Goal: Task Accomplishment & Management: Manage account settings

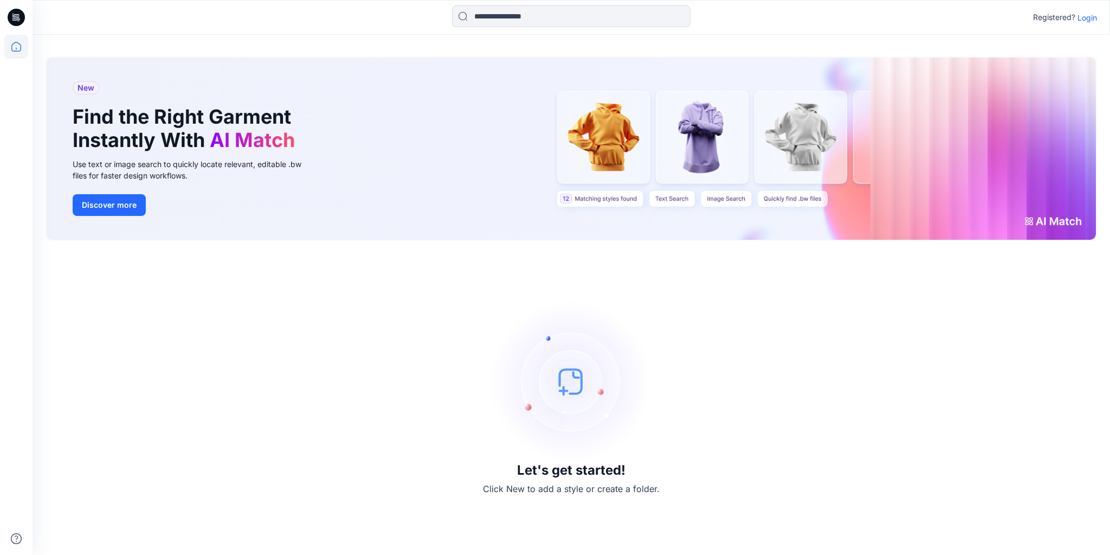
click at [1090, 15] on p "Login" at bounding box center [1088, 17] width 20 height 11
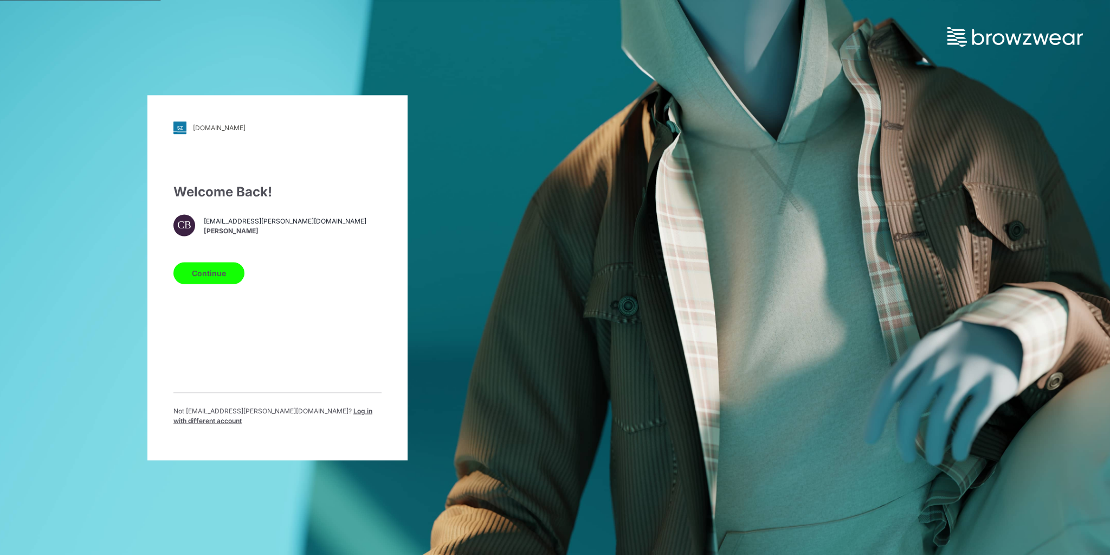
click at [219, 278] on button "Continue" at bounding box center [209, 273] width 71 height 22
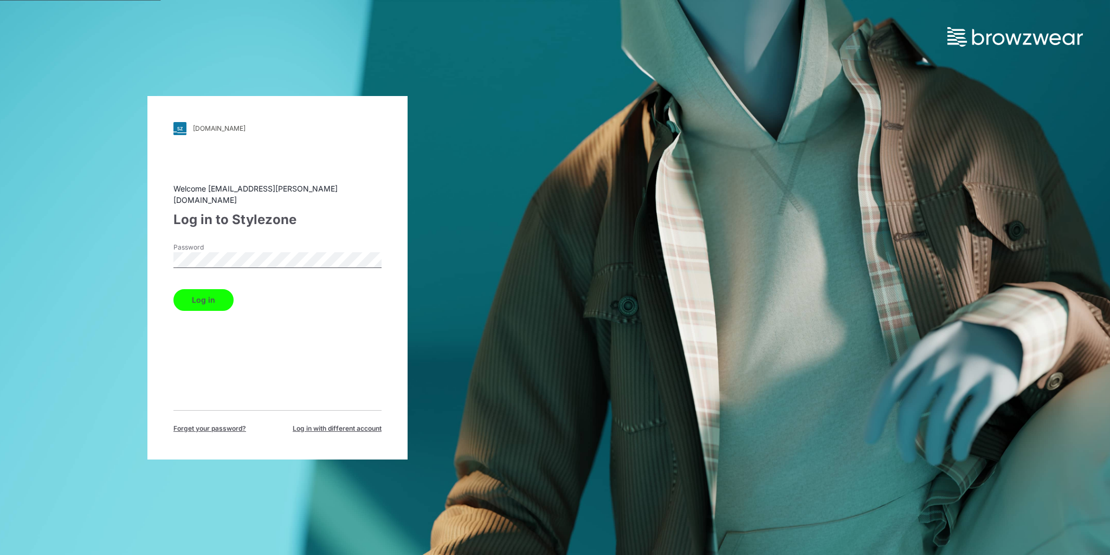
click at [214, 300] on button "Log in" at bounding box center [204, 300] width 60 height 22
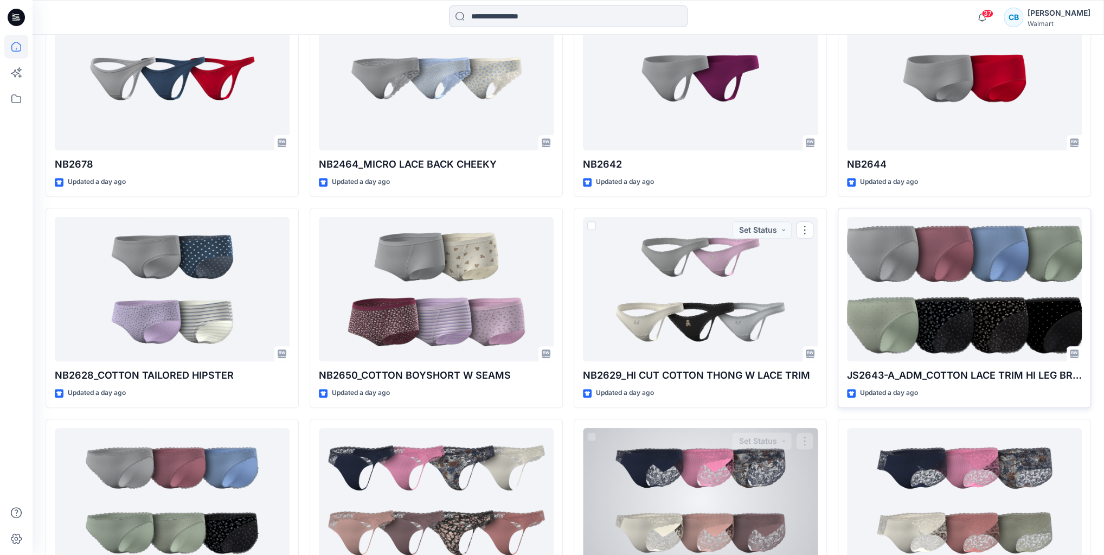
scroll to position [691, 0]
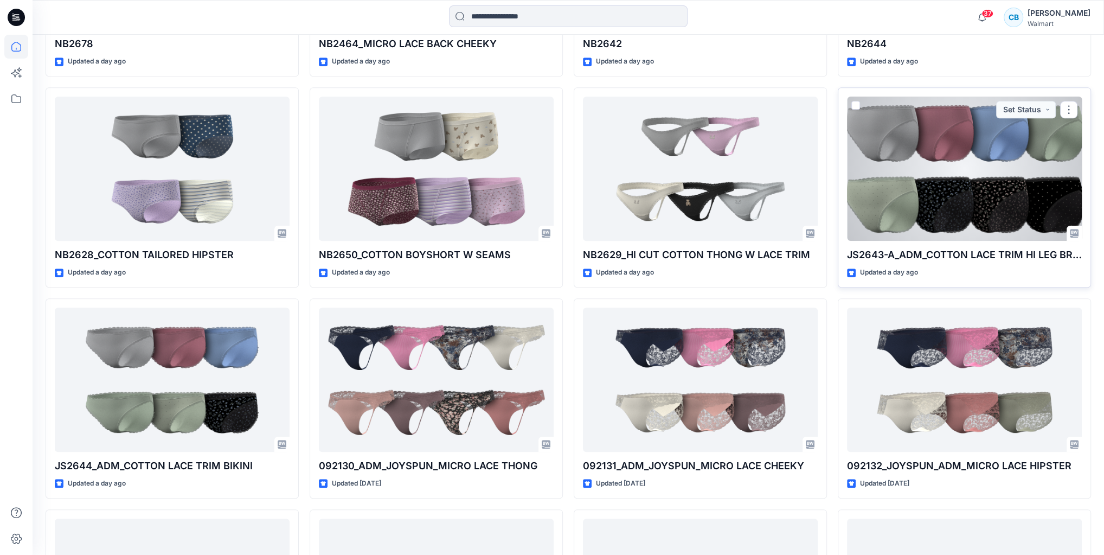
click at [955, 196] on div at bounding box center [964, 169] width 235 height 144
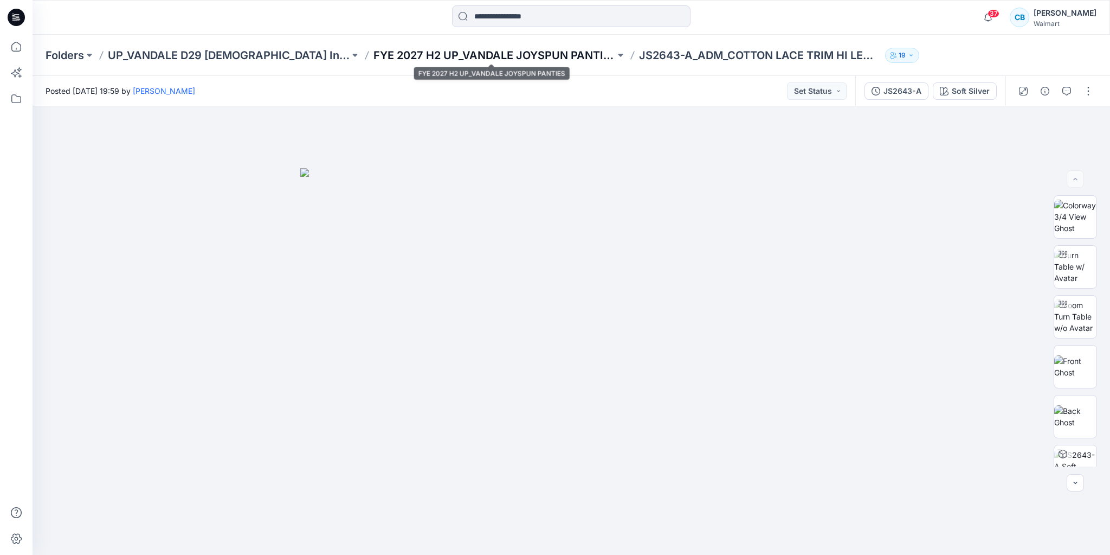
click at [563, 61] on p "FYE 2027 H2 UP_VANDALE JOYSPUN PANTIES" at bounding box center [495, 55] width 242 height 15
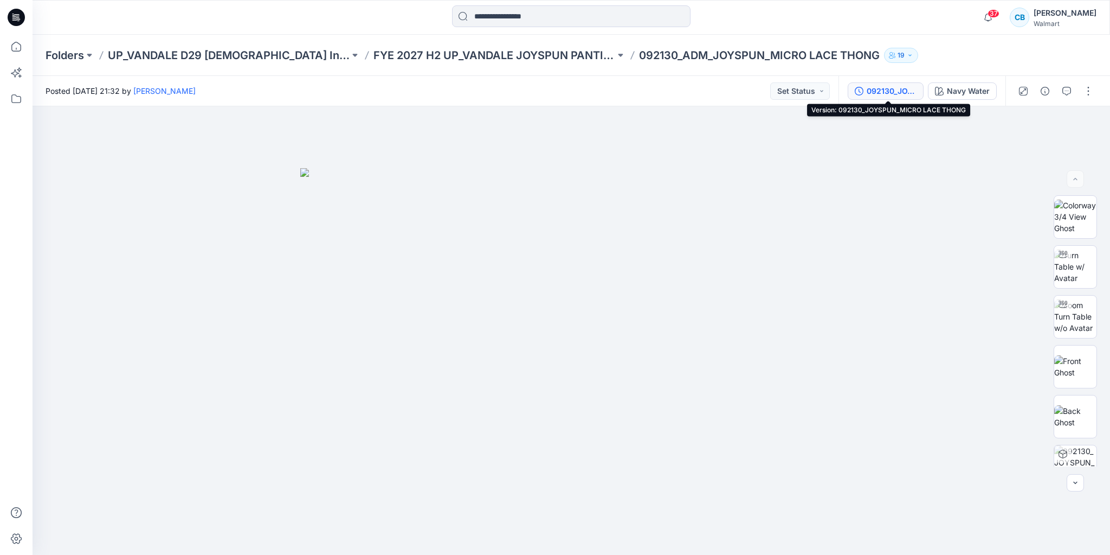
click at [878, 90] on div "092130_JOYSPUN_MICRO LACE THONG" at bounding box center [892, 91] width 50 height 12
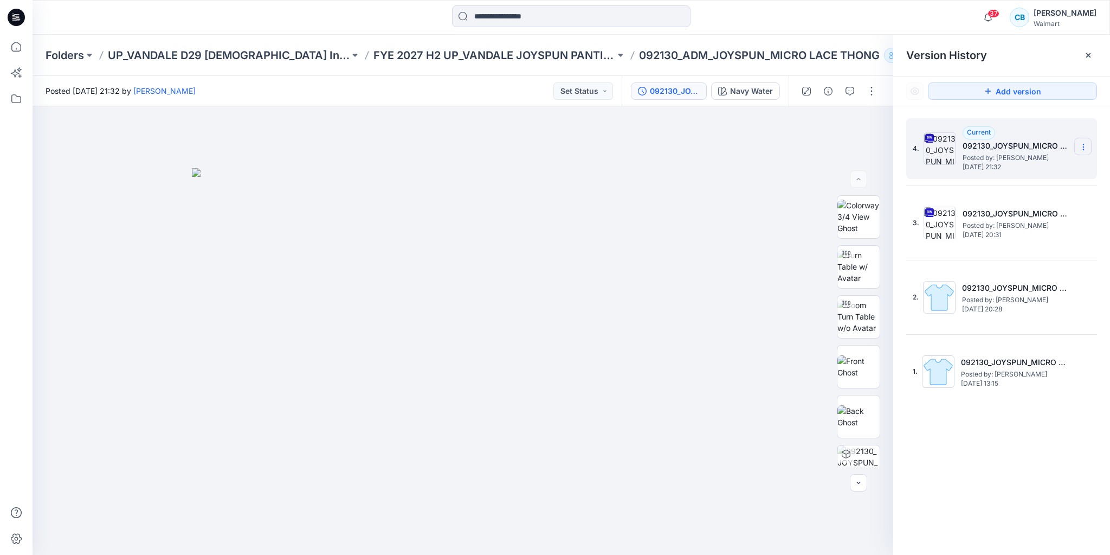
click at [1080, 143] on icon at bounding box center [1084, 147] width 9 height 9
click at [1006, 168] on span "Download Source BW File" at bounding box center [1029, 167] width 91 height 13
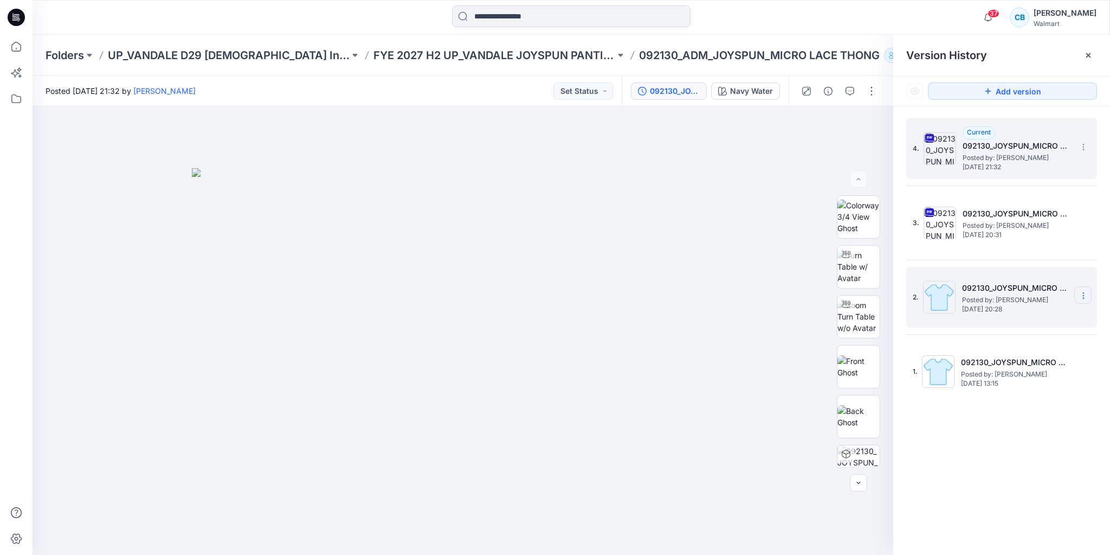
click at [1077, 294] on section at bounding box center [1083, 294] width 17 height 17
click at [992, 388] on span "Delete Version" at bounding box center [1009, 386] width 51 height 13
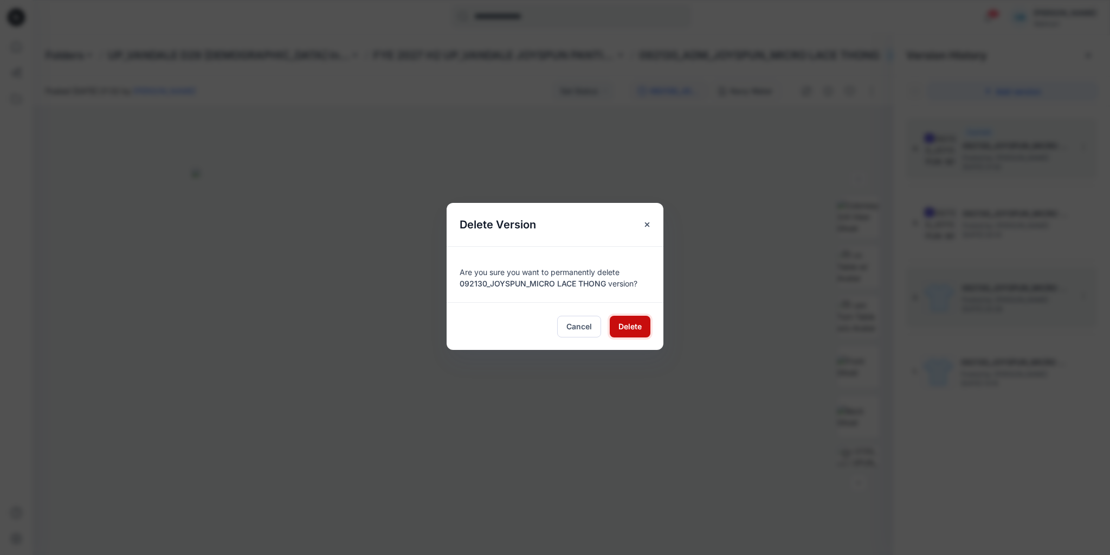
drag, startPoint x: 630, startPoint y: 324, endPoint x: 959, endPoint y: 322, distance: 329.1
click at [630, 324] on span "Delete" at bounding box center [630, 325] width 23 height 11
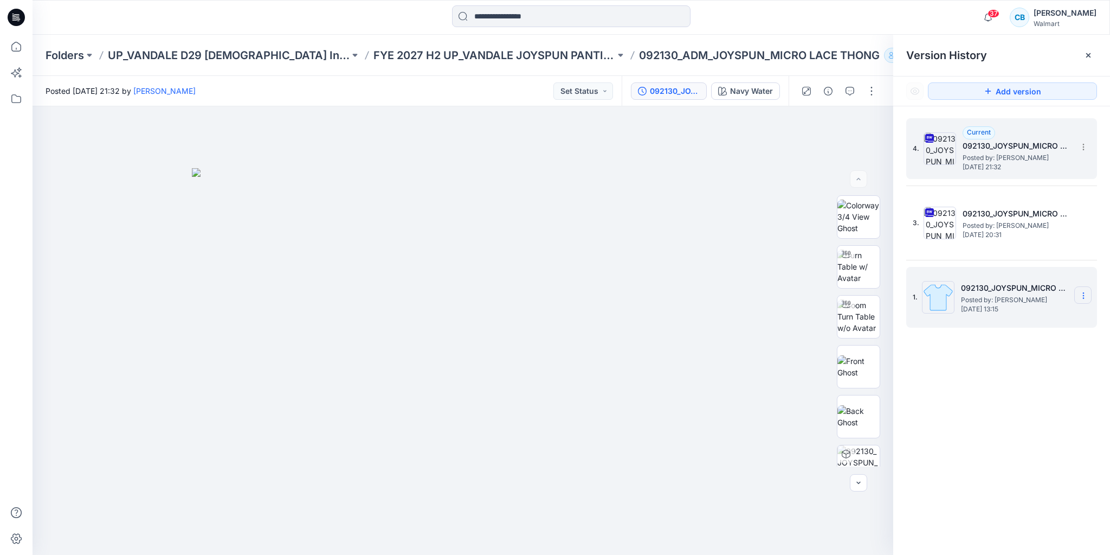
click at [1083, 299] on section at bounding box center [1083, 294] width 17 height 17
click at [992, 385] on span "Delete Version" at bounding box center [1009, 386] width 51 height 13
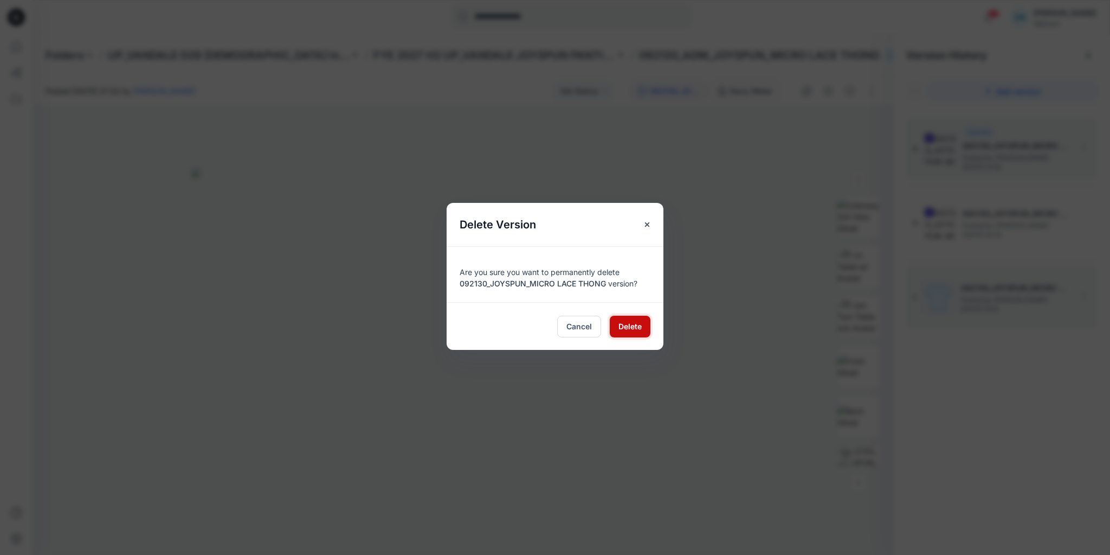
click at [626, 324] on span "Delete" at bounding box center [630, 325] width 23 height 11
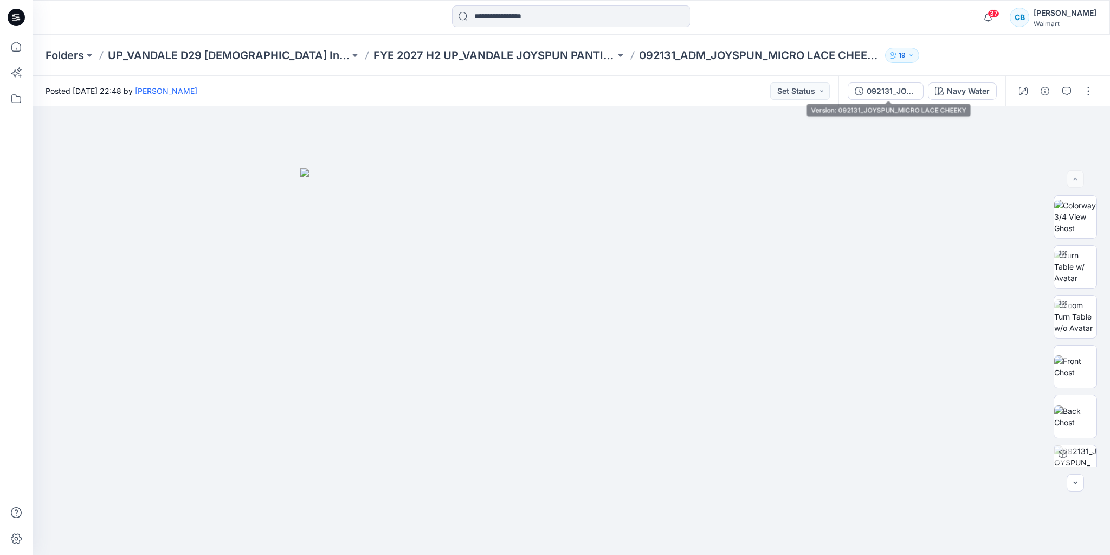
click at [885, 90] on div "092131_JOYSPUN_MICRO LACE CHEEKY" at bounding box center [892, 91] width 50 height 12
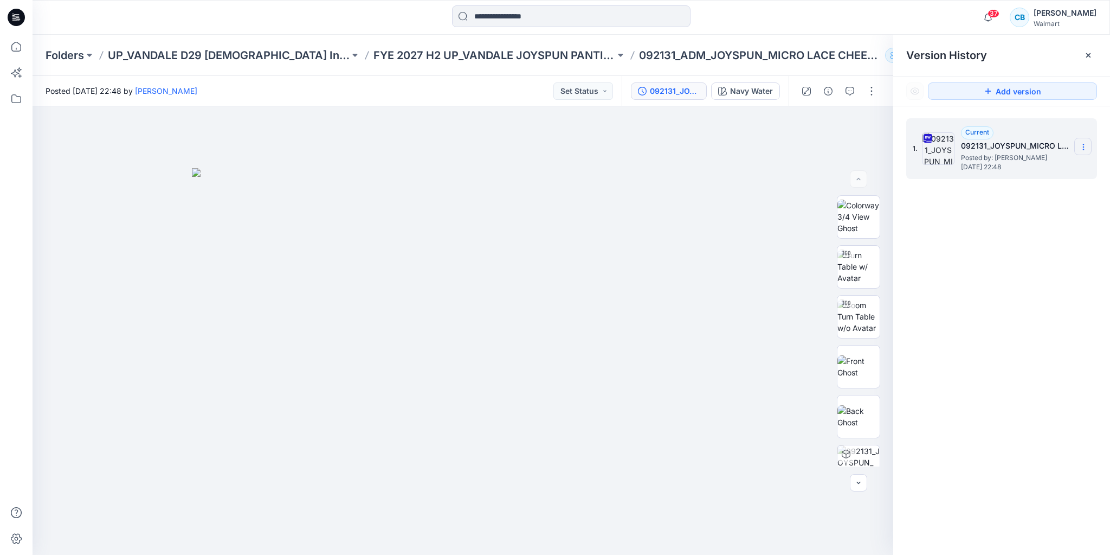
click at [1081, 147] on icon at bounding box center [1084, 147] width 9 height 9
click at [1007, 166] on span "Download Source BW File" at bounding box center [1029, 167] width 91 height 13
click at [530, 12] on input at bounding box center [571, 16] width 239 height 22
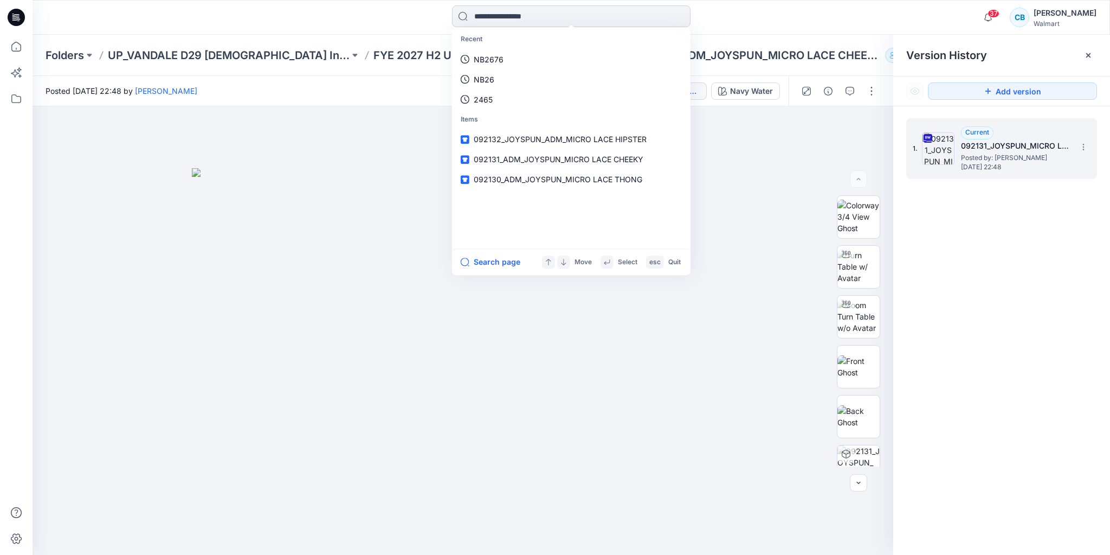
paste input "******"
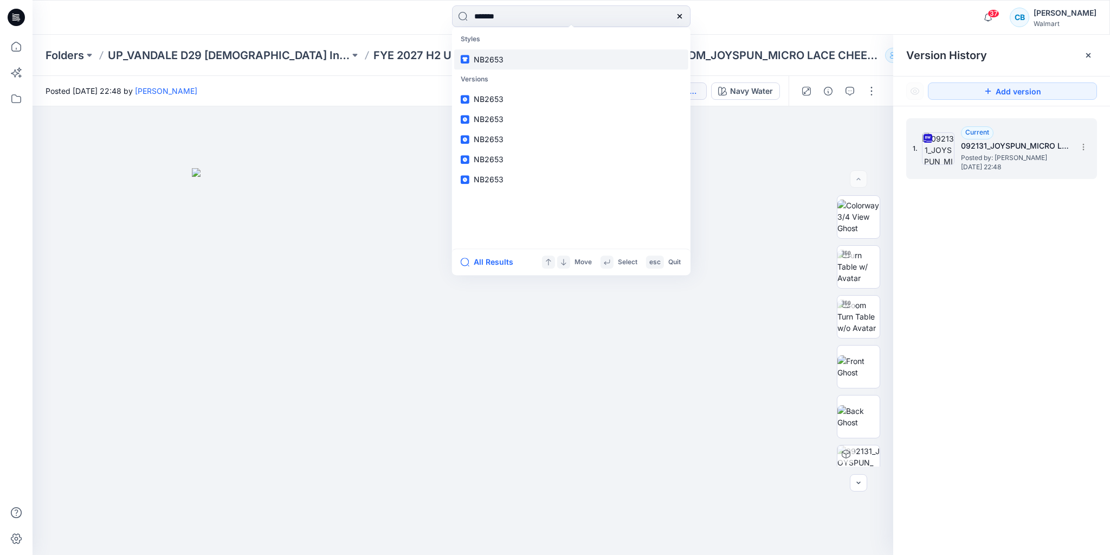
type input "******"
click at [522, 59] on link "NB2653" at bounding box center [571, 59] width 234 height 20
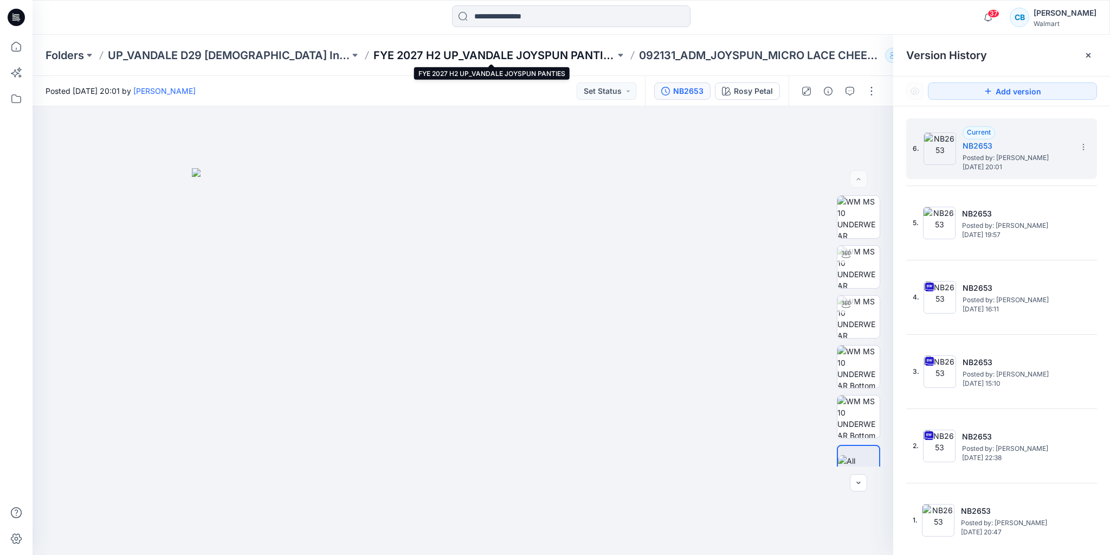
click at [543, 50] on p "FYE 2027 H2 UP_VANDALE JOYSPUN PANTIES" at bounding box center [495, 55] width 242 height 15
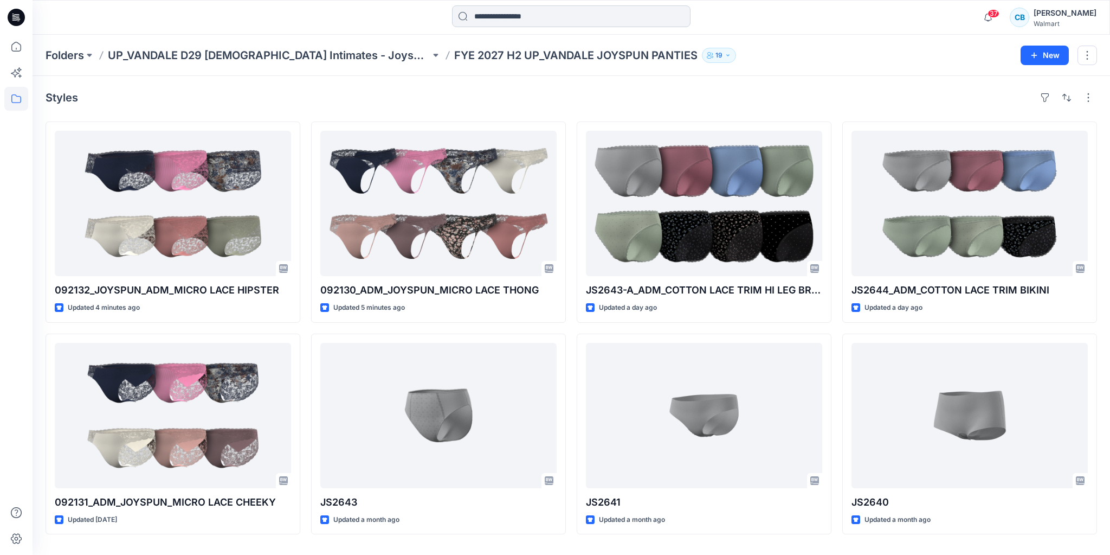
click at [492, 20] on input at bounding box center [571, 16] width 239 height 22
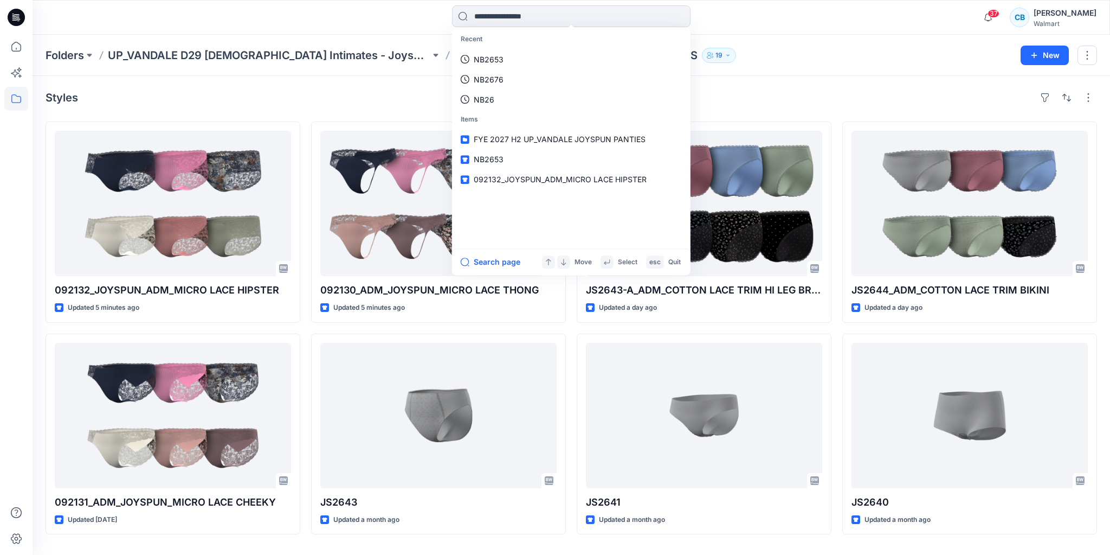
paste input "******"
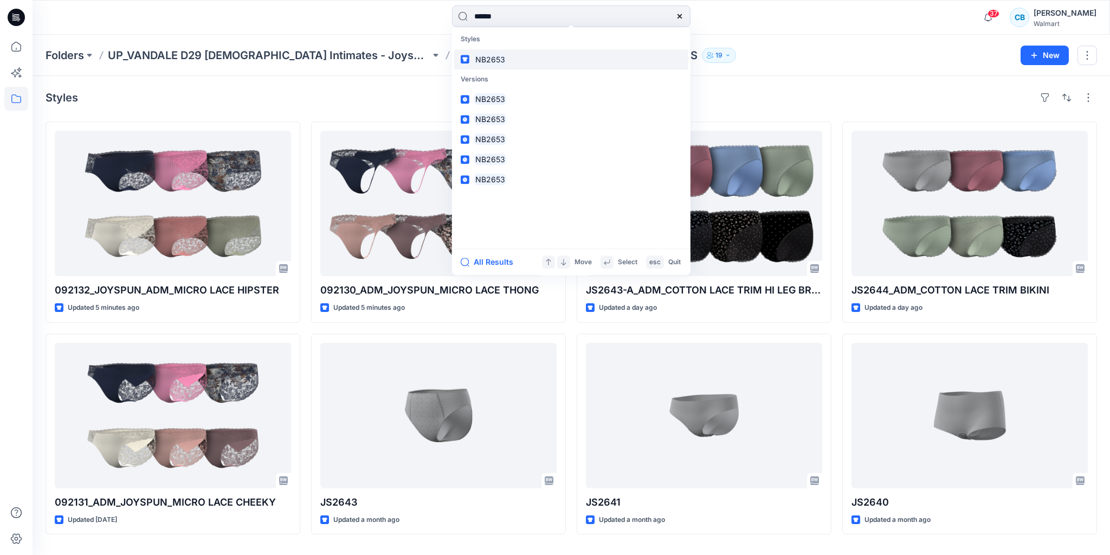
type input "******"
click at [490, 59] on mark "NB2653" at bounding box center [490, 59] width 33 height 12
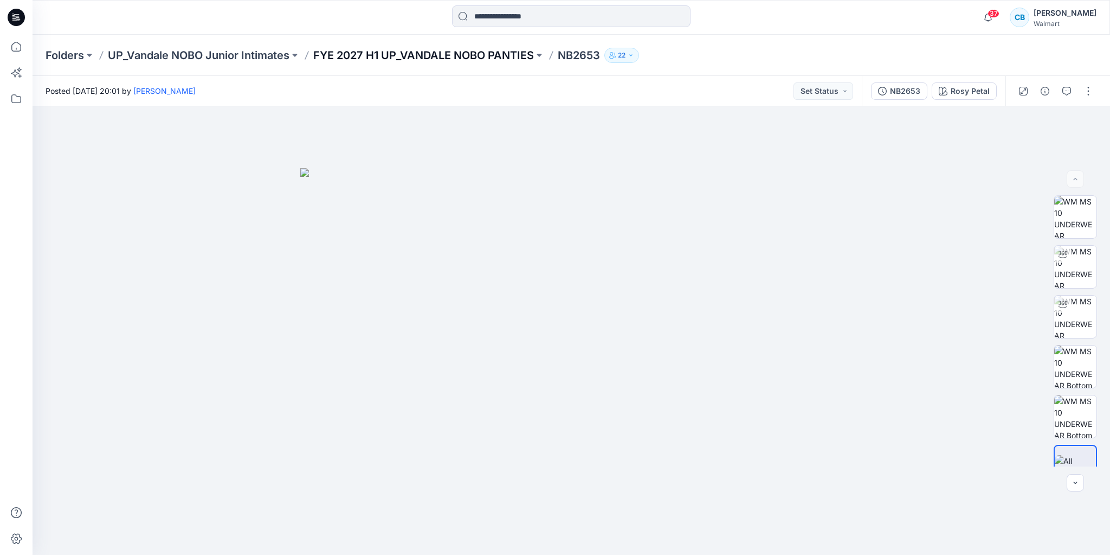
click at [502, 54] on p "FYE 2027 H1 UP_VANDALE NOBO PANTIES" at bounding box center [423, 55] width 221 height 15
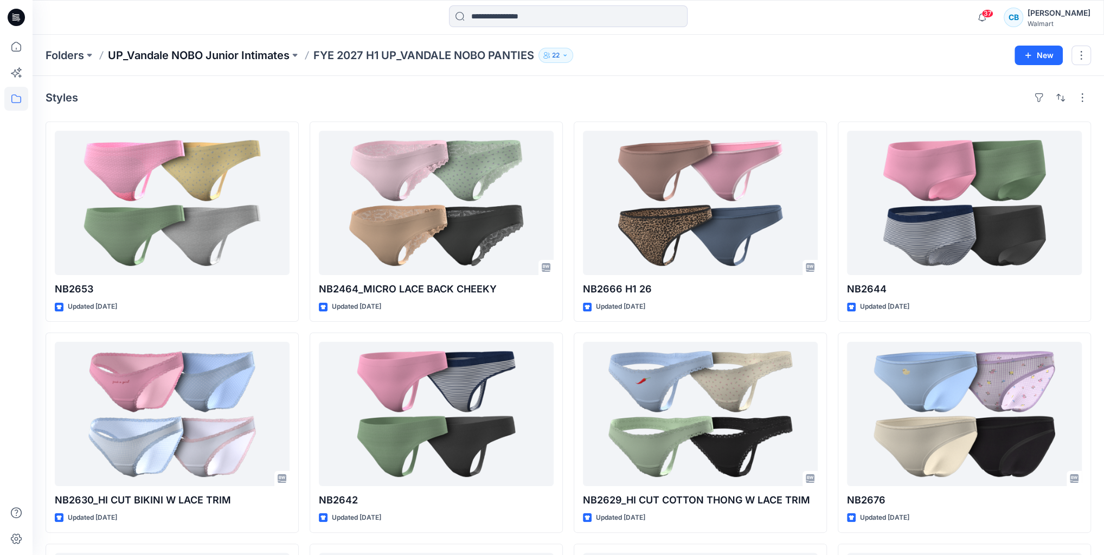
click at [248, 53] on p "UP_Vandale NOBO Junior Intimates" at bounding box center [199, 55] width 182 height 15
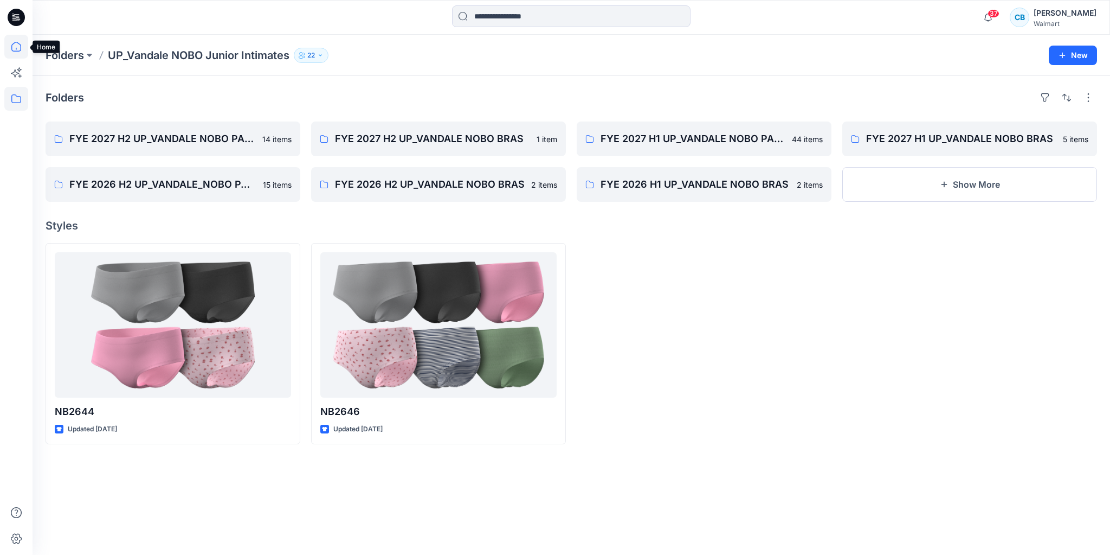
click at [16, 54] on icon at bounding box center [16, 47] width 24 height 24
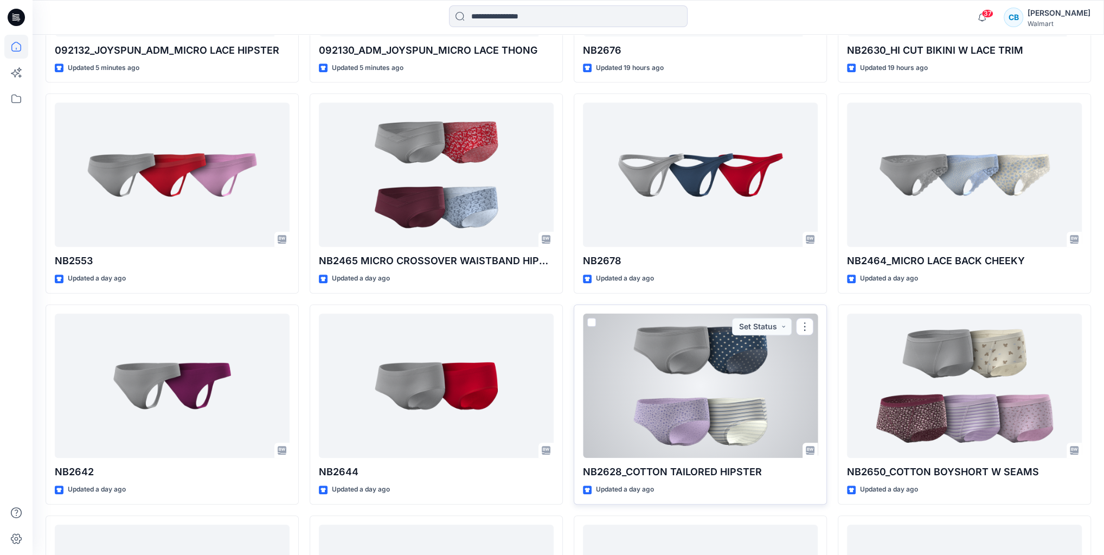
scroll to position [648, 0]
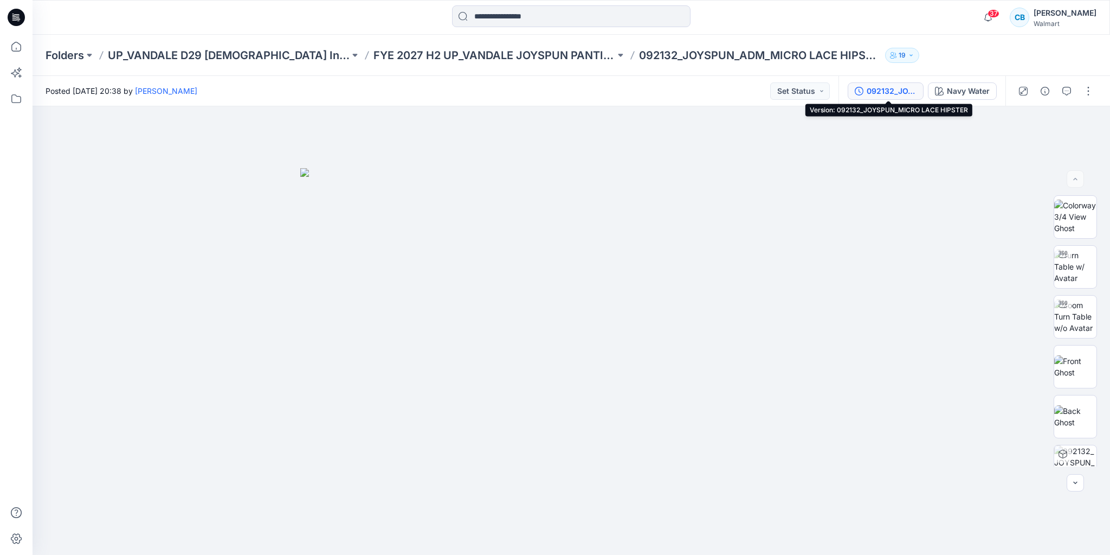
click at [902, 89] on div "092132_JOYSPUN_MICRO LACE HIPSTER" at bounding box center [892, 91] width 50 height 12
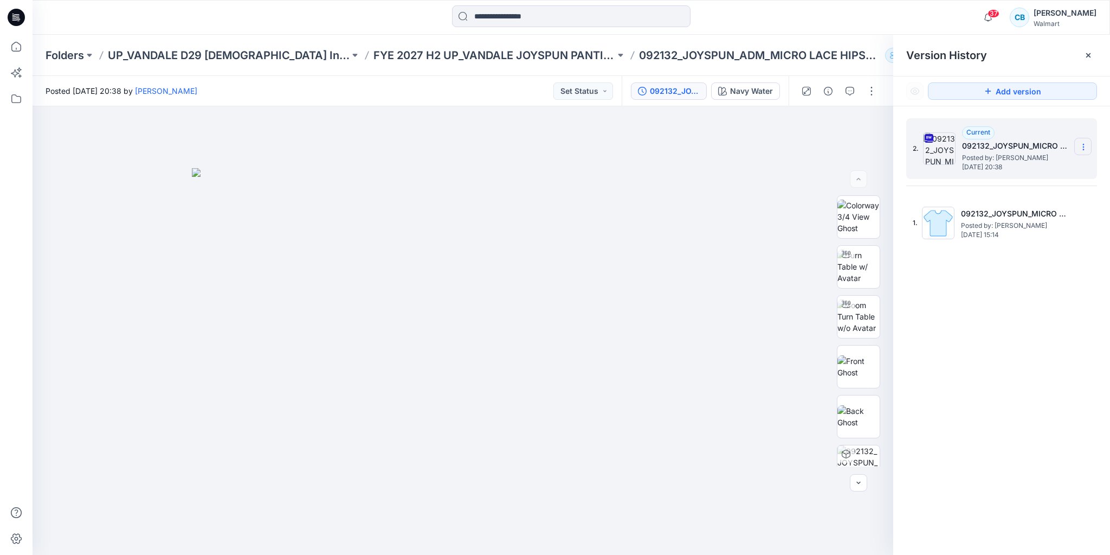
click at [1087, 146] on icon at bounding box center [1084, 147] width 9 height 9
click at [1063, 166] on span "Download Source BW File" at bounding box center [1029, 167] width 91 height 13
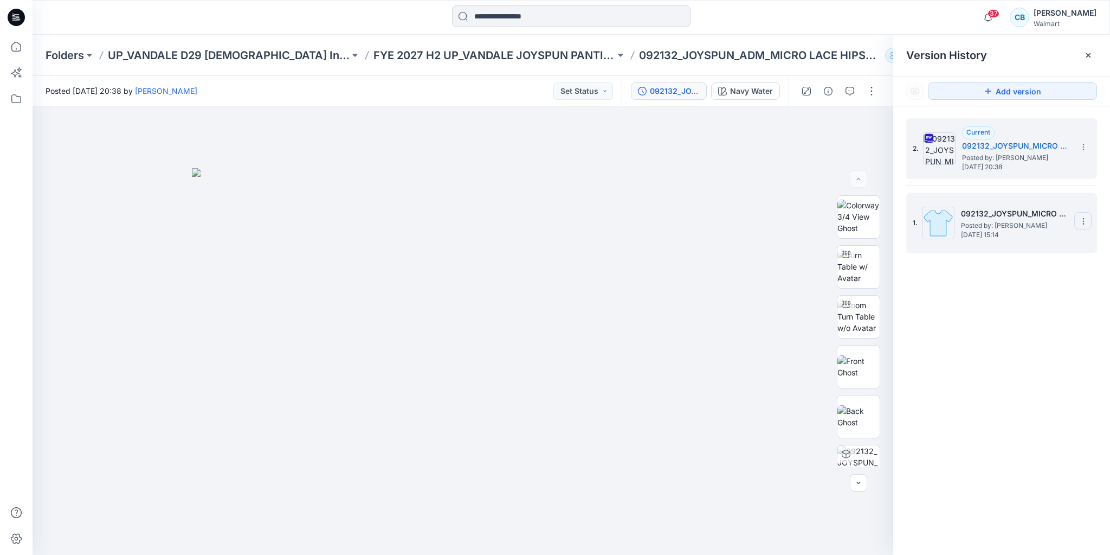
click at [1081, 222] on icon at bounding box center [1084, 221] width 9 height 9
click at [1015, 310] on span "Delete Version" at bounding box center [1009, 311] width 51 height 13
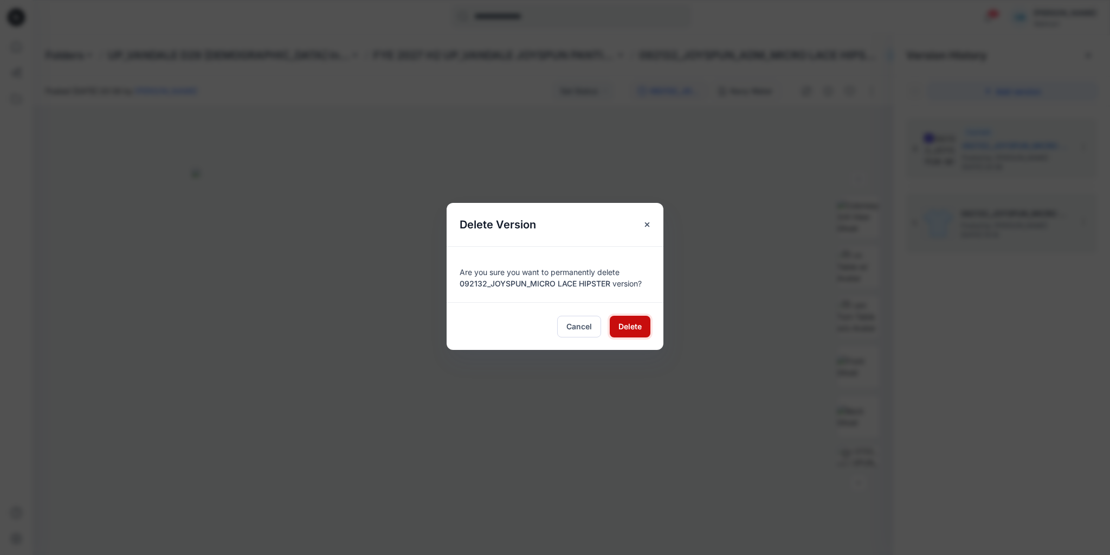
click at [641, 323] on span "Delete" at bounding box center [630, 325] width 23 height 11
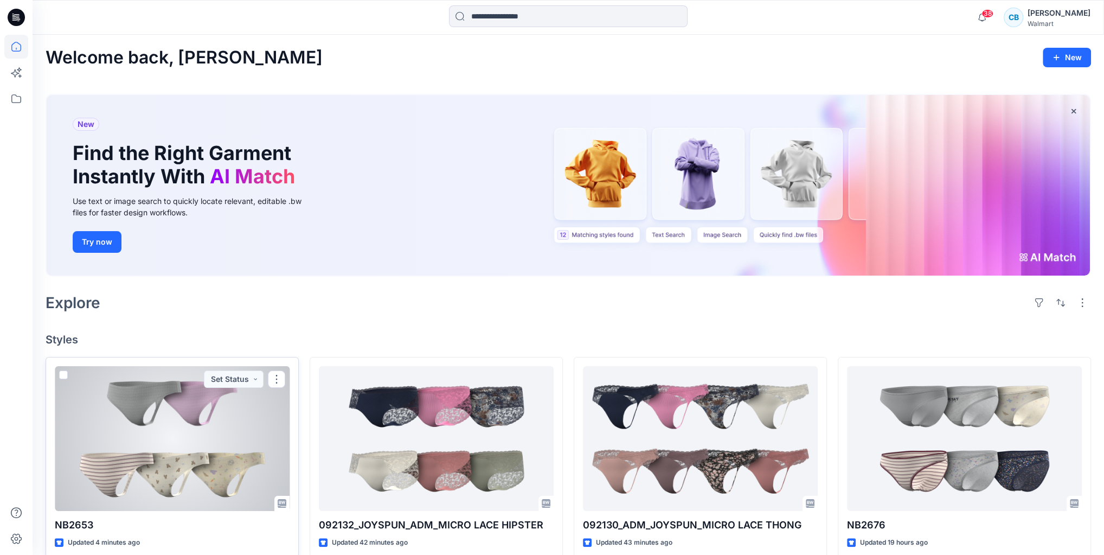
click at [188, 446] on div at bounding box center [172, 438] width 235 height 144
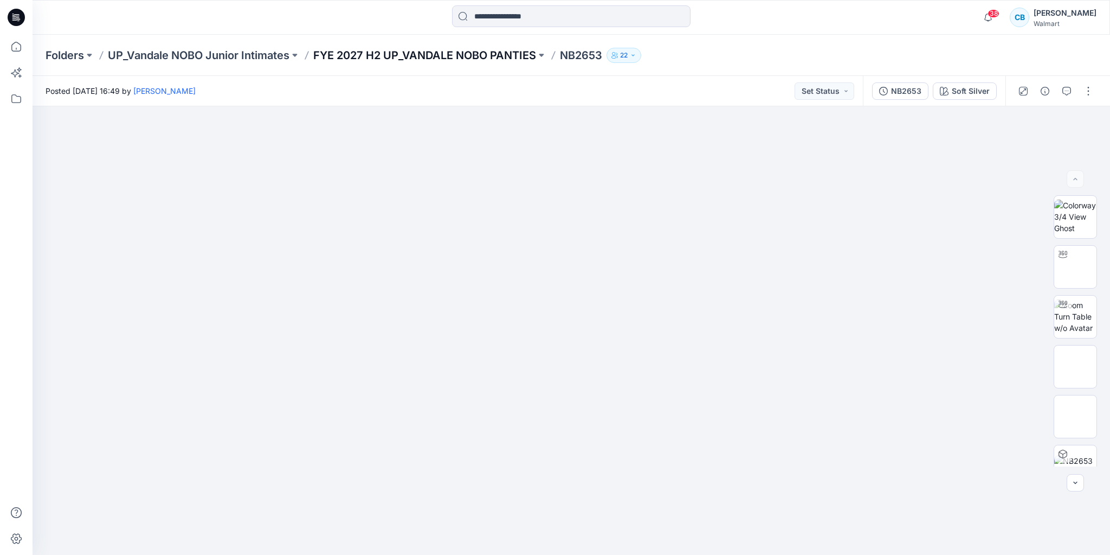
click at [512, 56] on p "FYE 2027 H2 UP_VANDALE NOBO PANTIES" at bounding box center [424, 55] width 223 height 15
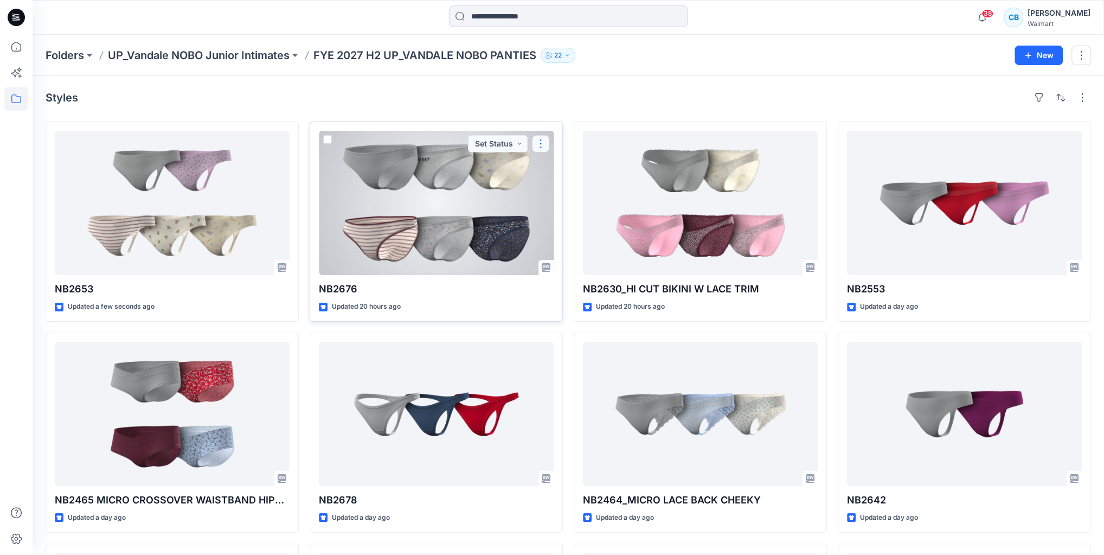
click at [539, 143] on button "button" at bounding box center [540, 143] width 17 height 17
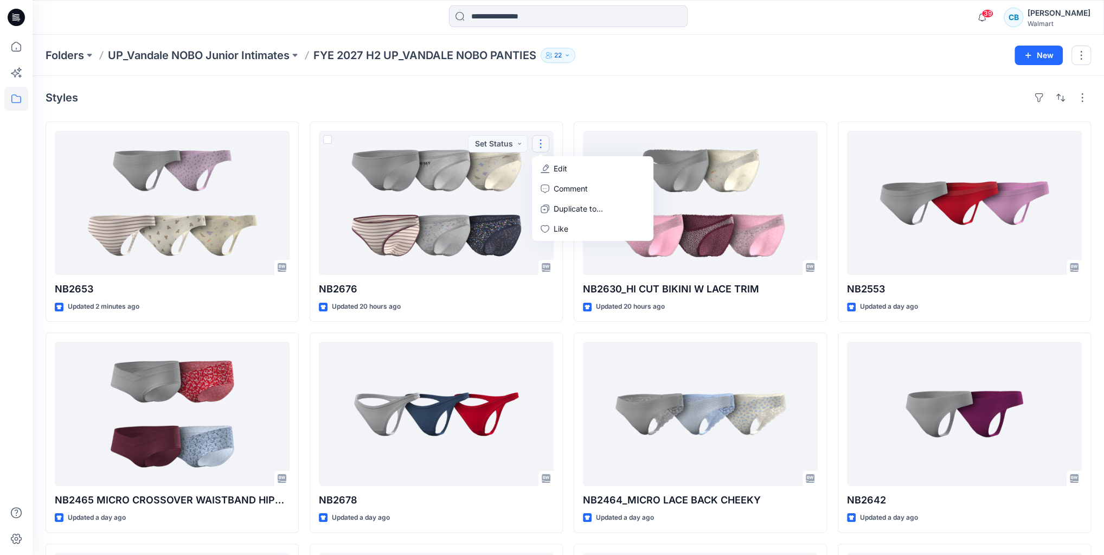
click at [705, 40] on div "Folders UP_Vandale NOBO Junior Intimates FYE 2027 H2 UP_VANDALE NOBO PANTIES 22…" at bounding box center [568, 55] width 1071 height 41
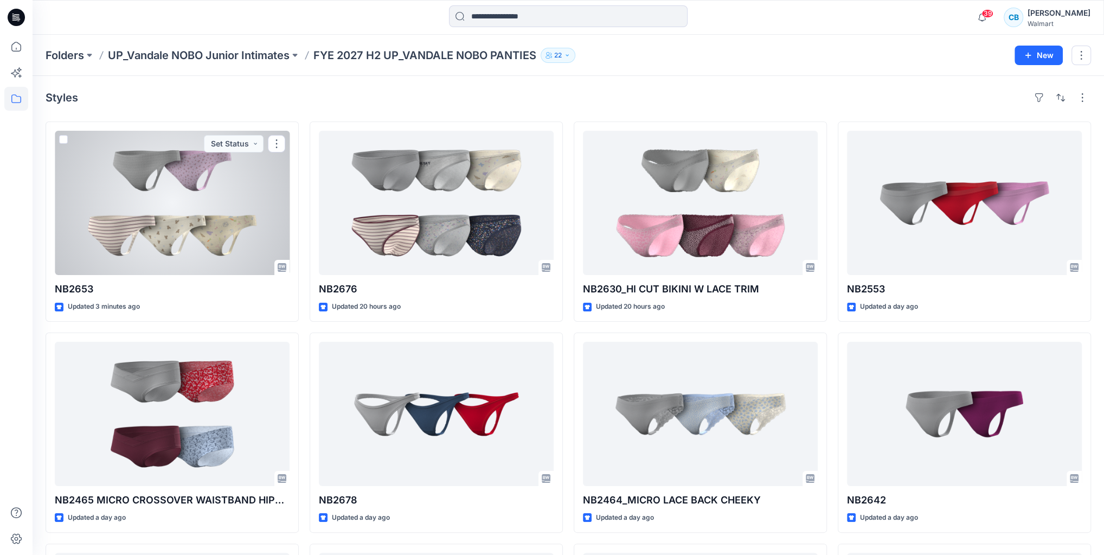
click at [264, 181] on div at bounding box center [172, 203] width 235 height 144
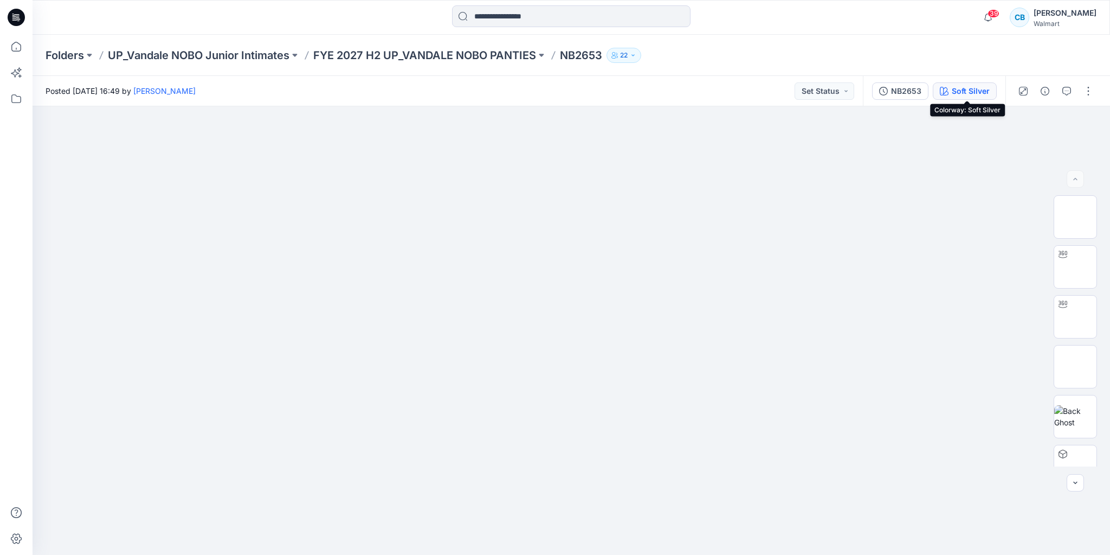
click at [964, 90] on div "Soft Silver" at bounding box center [971, 91] width 38 height 12
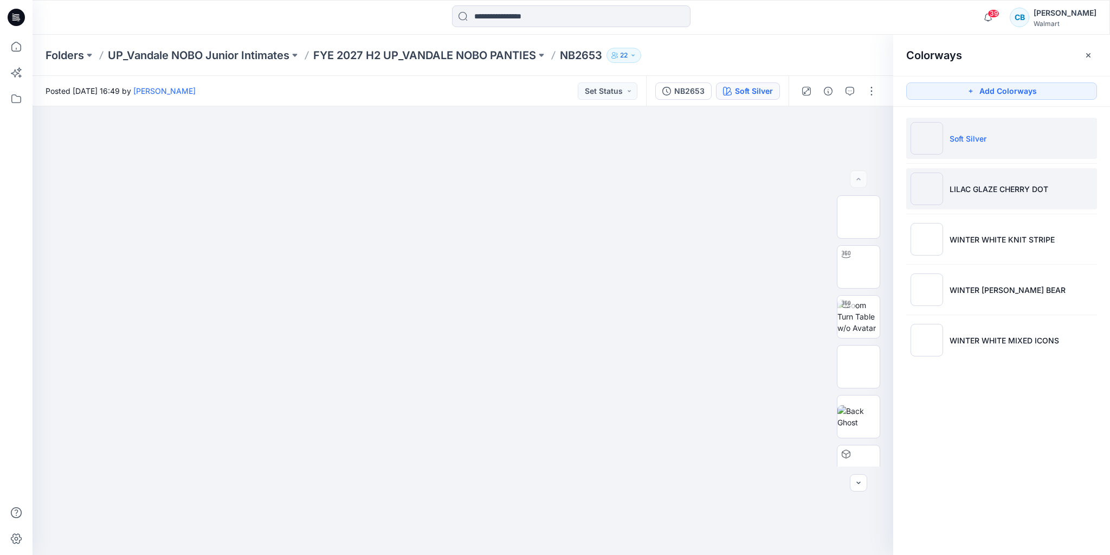
click at [950, 203] on li "LILAC GLAZE CHERRY DOT" at bounding box center [1002, 188] width 191 height 41
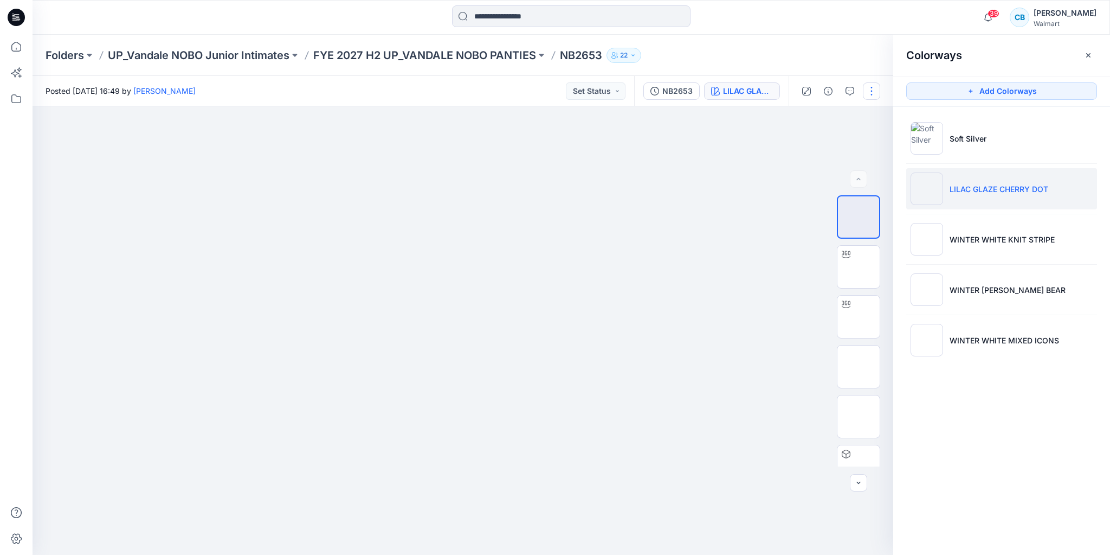
click at [868, 87] on button "button" at bounding box center [871, 90] width 17 height 17
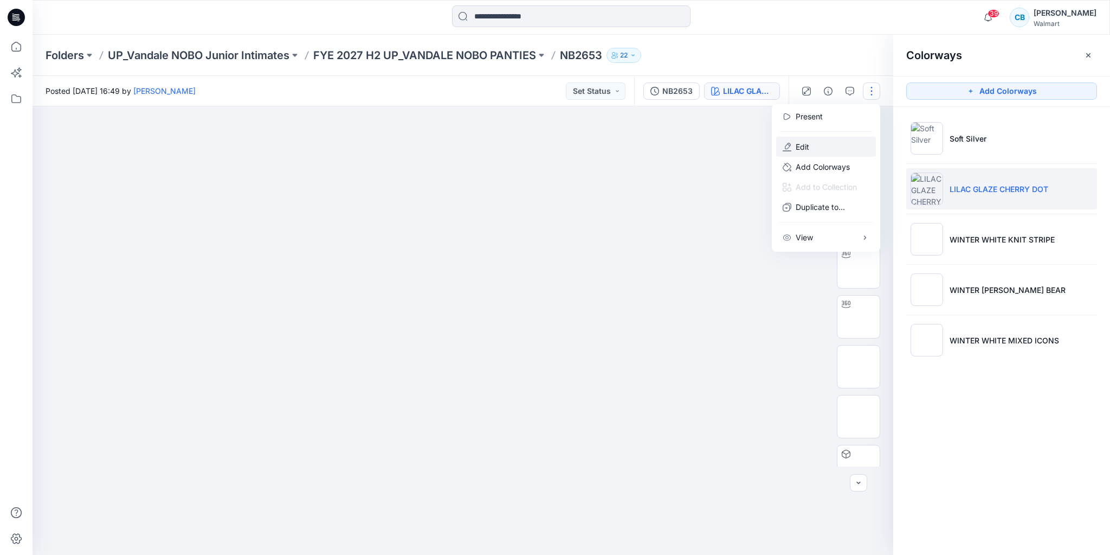
click at [827, 145] on button "Edit" at bounding box center [826, 147] width 100 height 20
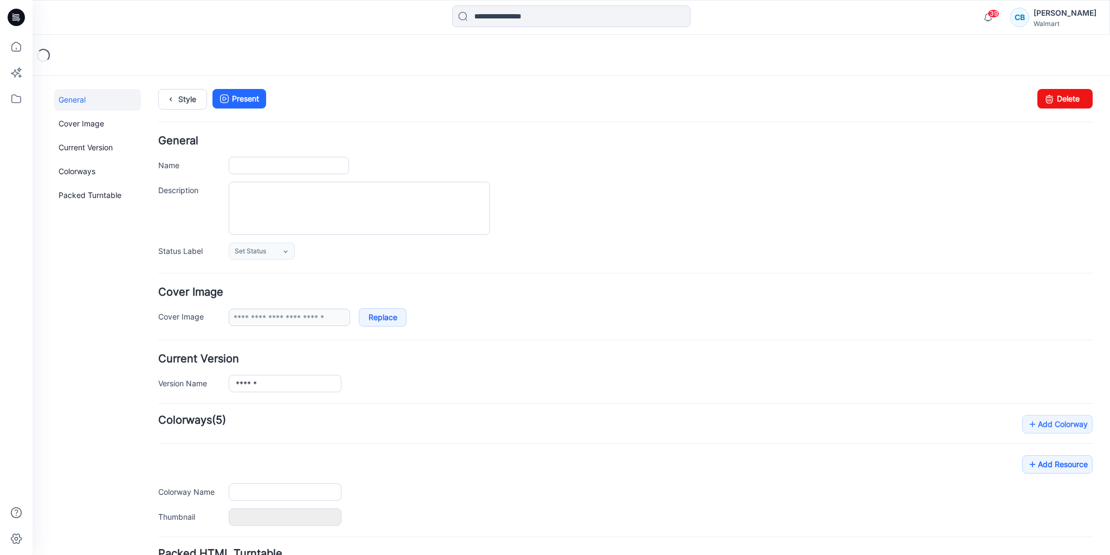
type input "******"
type input "**********"
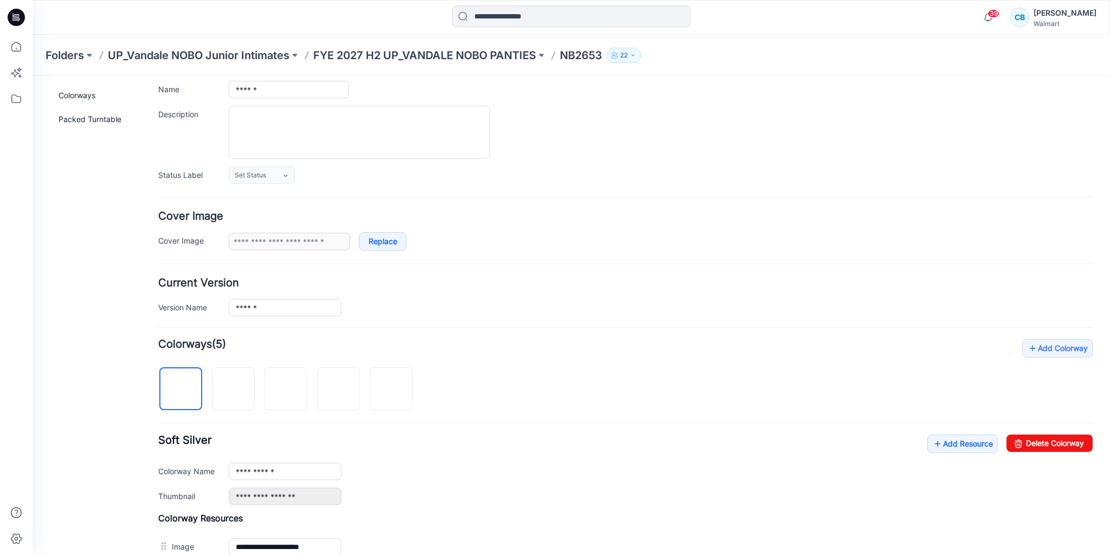
scroll to position [130, 0]
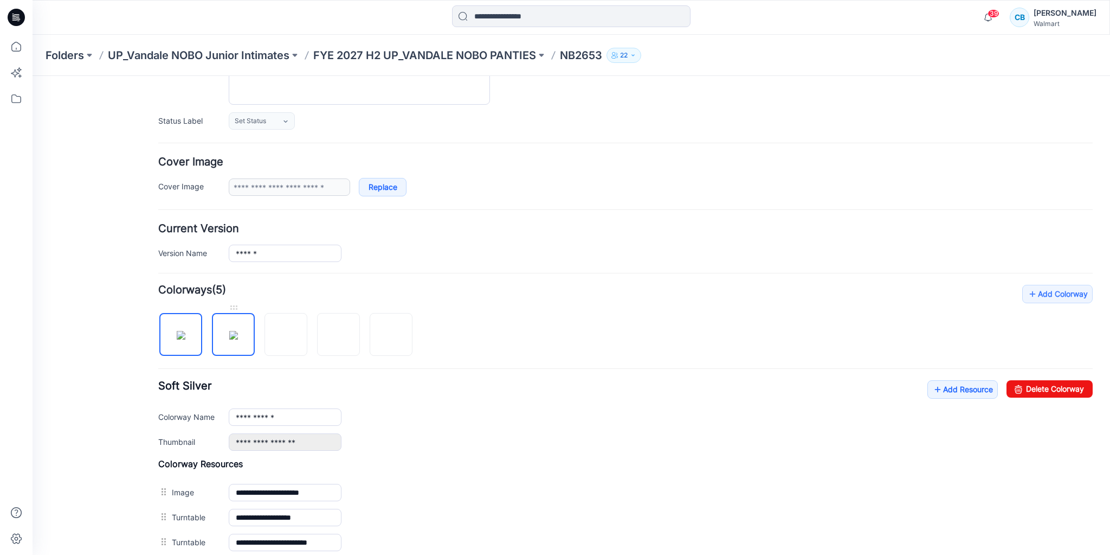
click at [237, 338] on img at bounding box center [233, 335] width 9 height 9
type input "**********"
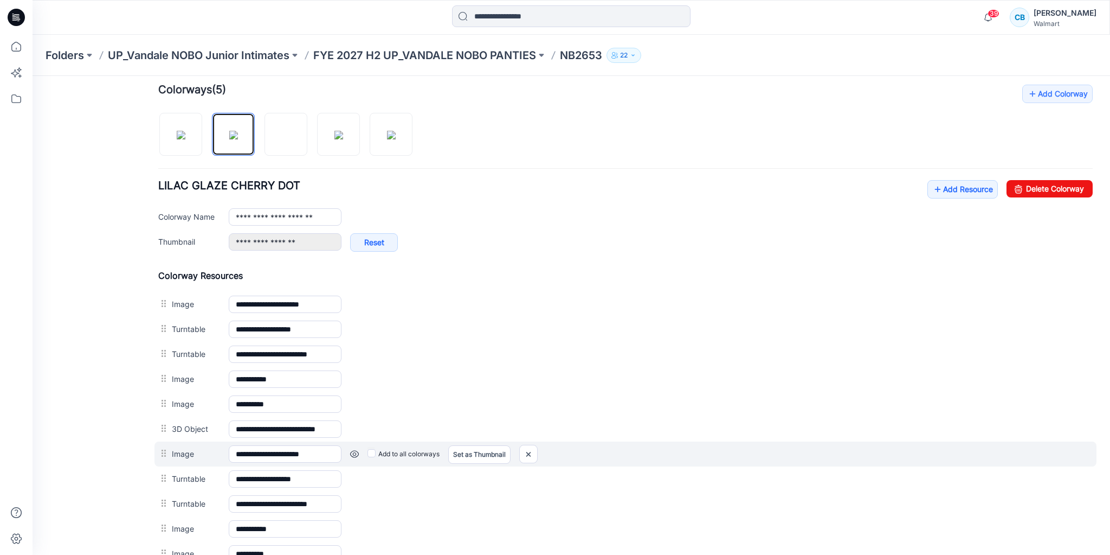
scroll to position [390, 0]
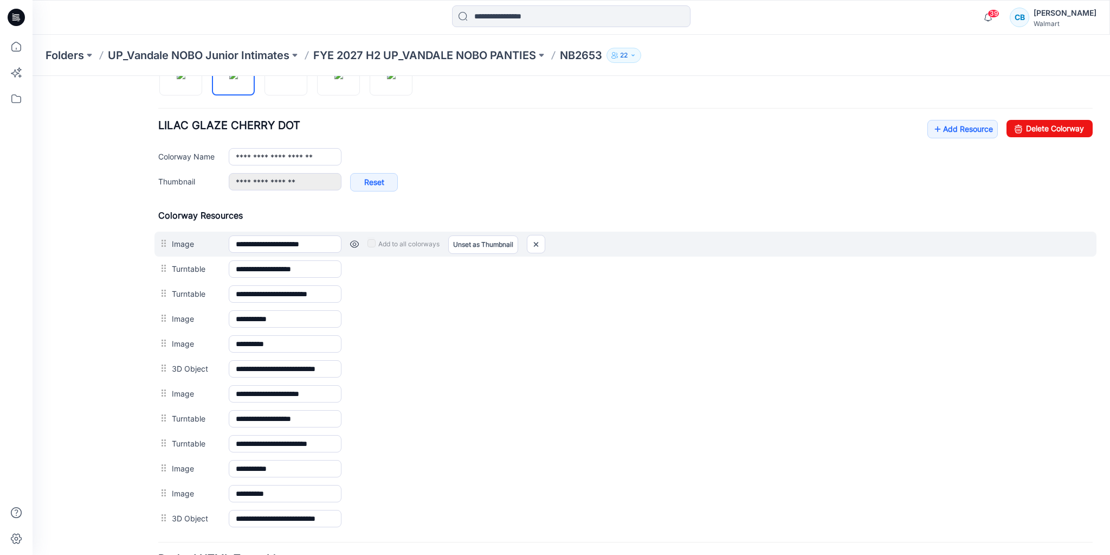
click at [352, 241] on link at bounding box center [354, 244] width 9 height 9
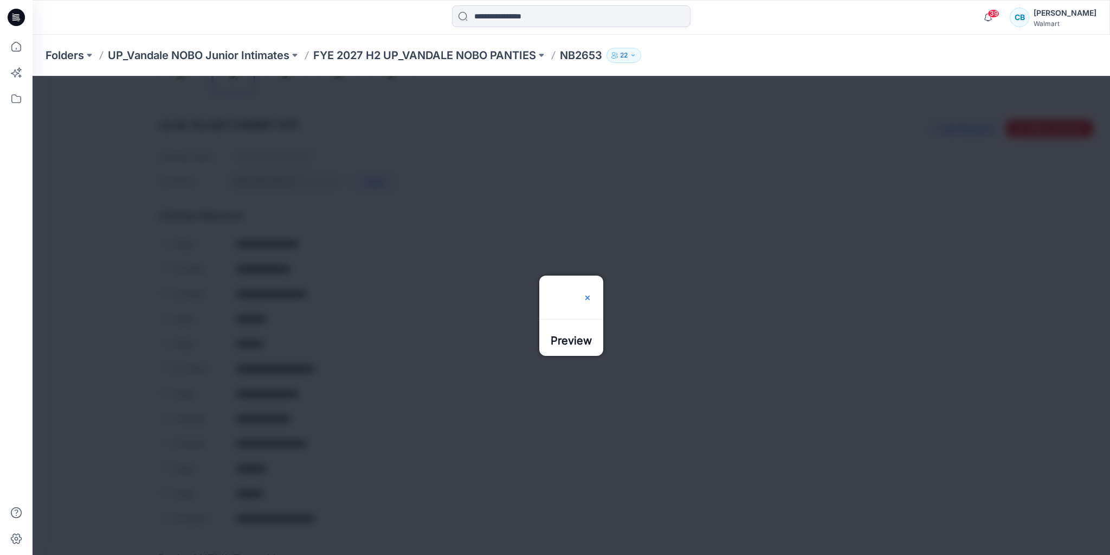
click at [592, 275] on div at bounding box center [587, 296] width 9 height 43
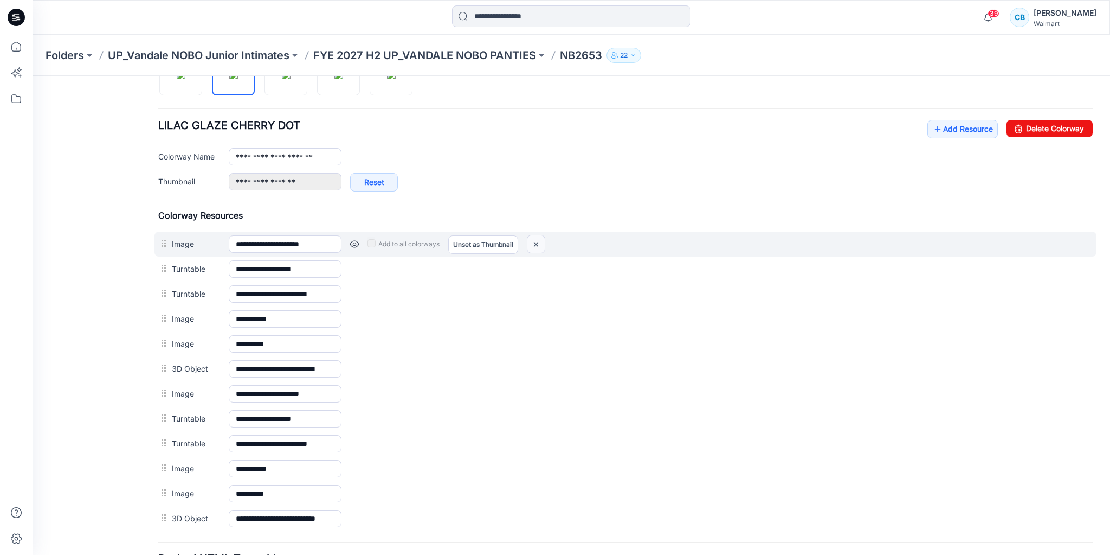
click at [530, 246] on img at bounding box center [536, 244] width 17 height 18
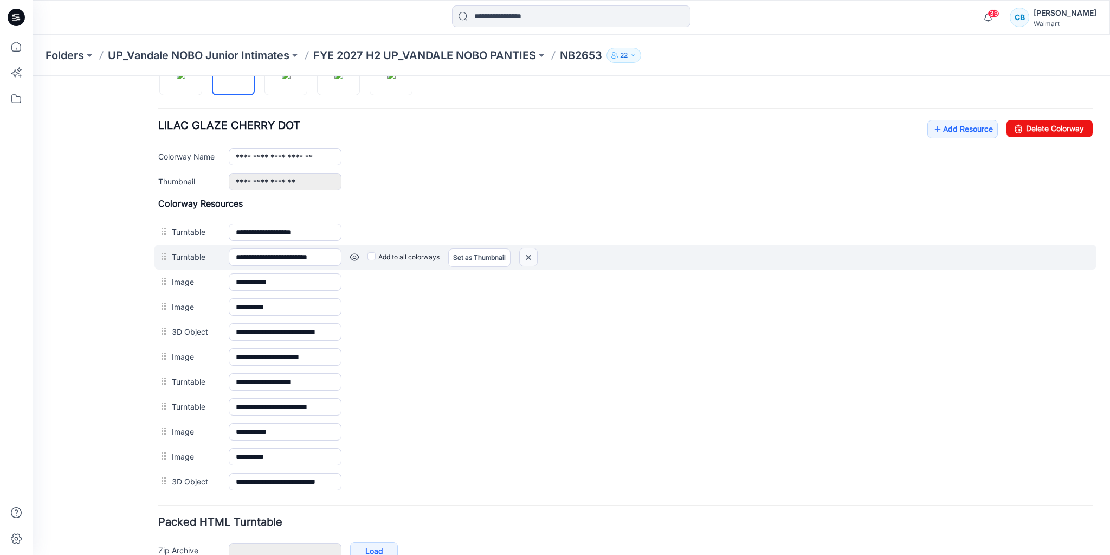
click at [535, 248] on img at bounding box center [528, 257] width 17 height 18
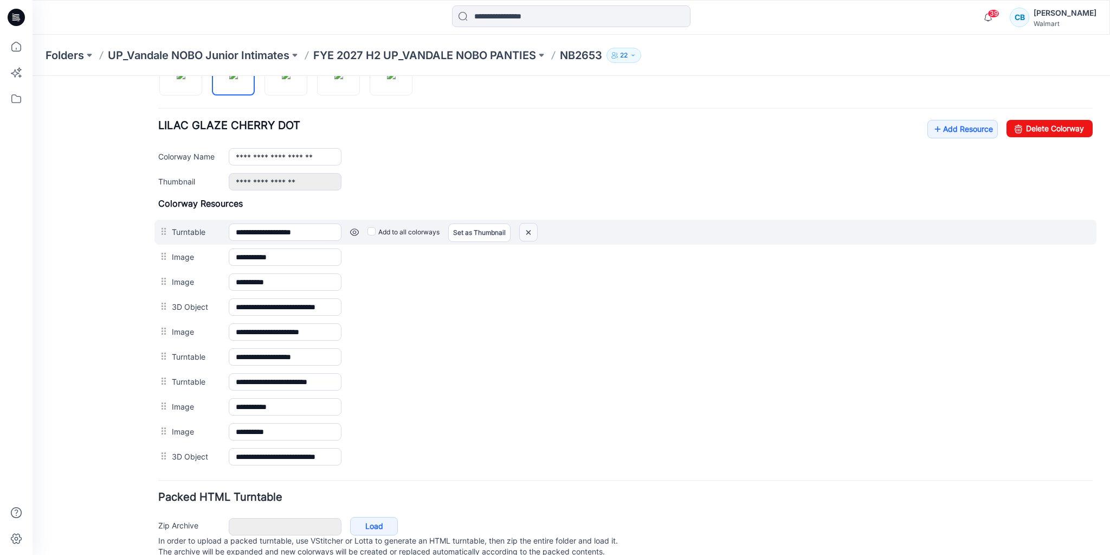
click at [532, 231] on img at bounding box center [528, 232] width 17 height 18
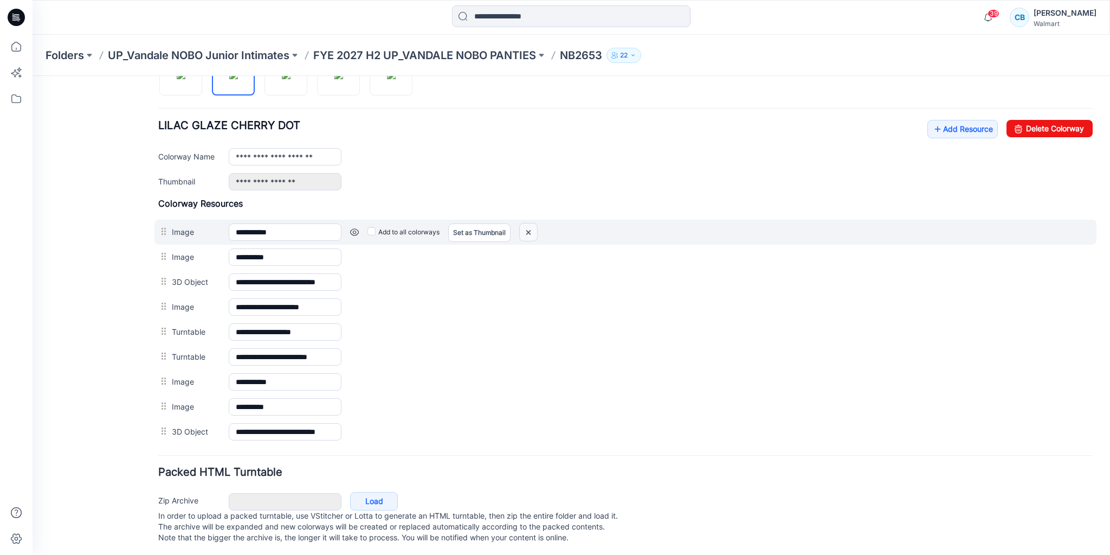
click at [527, 229] on img at bounding box center [528, 232] width 17 height 18
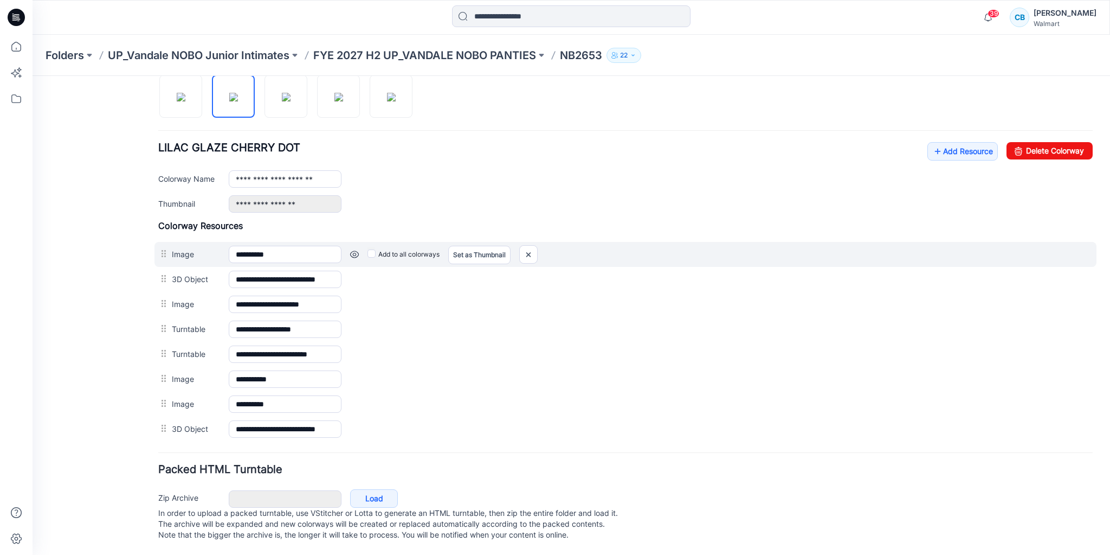
scroll to position [370, 0]
click at [527, 247] on img at bounding box center [528, 255] width 17 height 18
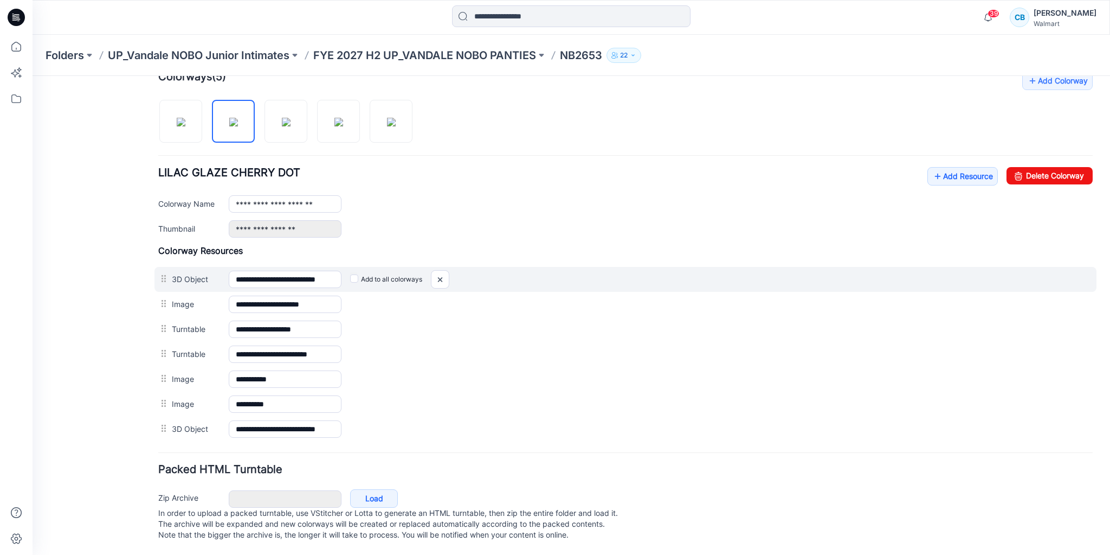
scroll to position [345, 0]
click at [436, 273] on img at bounding box center [440, 280] width 17 height 18
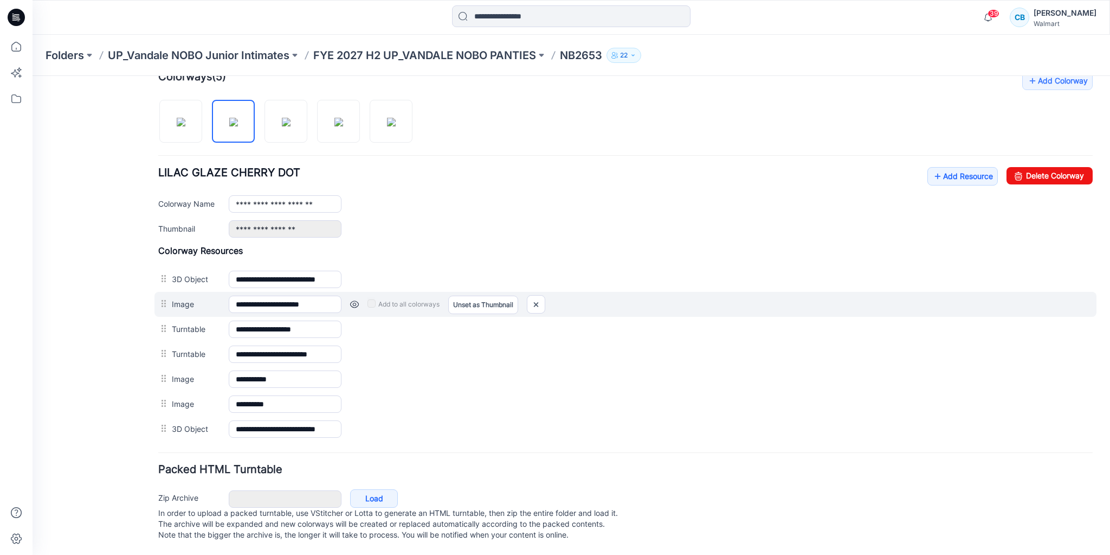
click at [351, 300] on link at bounding box center [354, 304] width 9 height 9
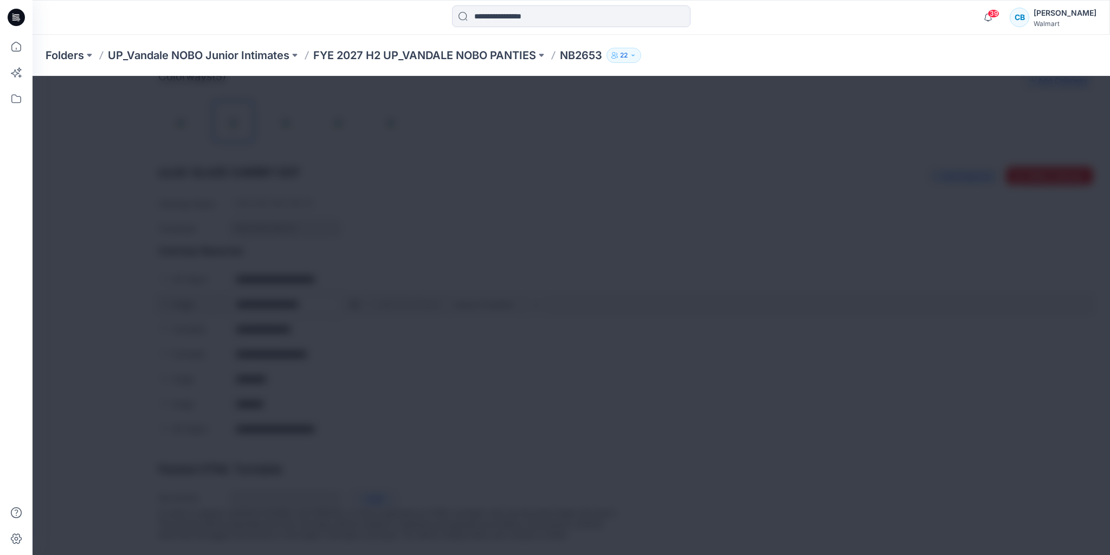
scroll to position [345, 0]
click at [592, 275] on div at bounding box center [587, 296] width 9 height 43
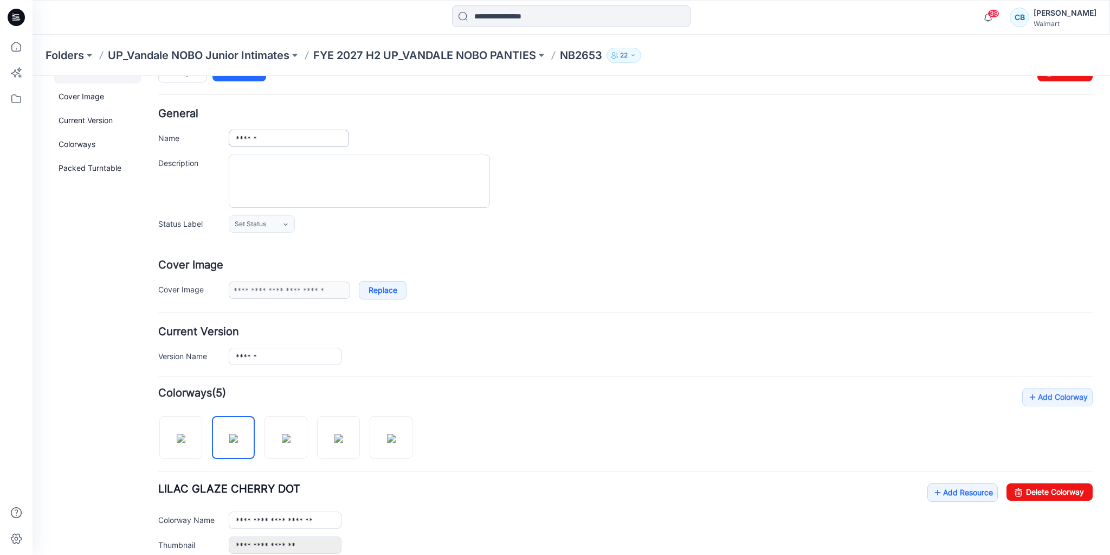
scroll to position [0, 0]
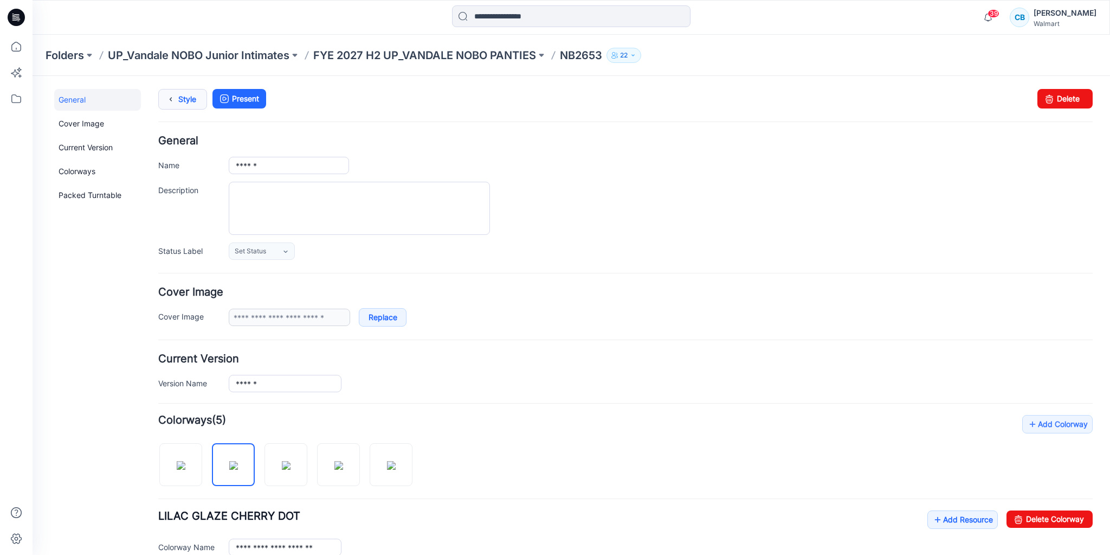
click at [183, 100] on link "Style" at bounding box center [182, 99] width 49 height 21
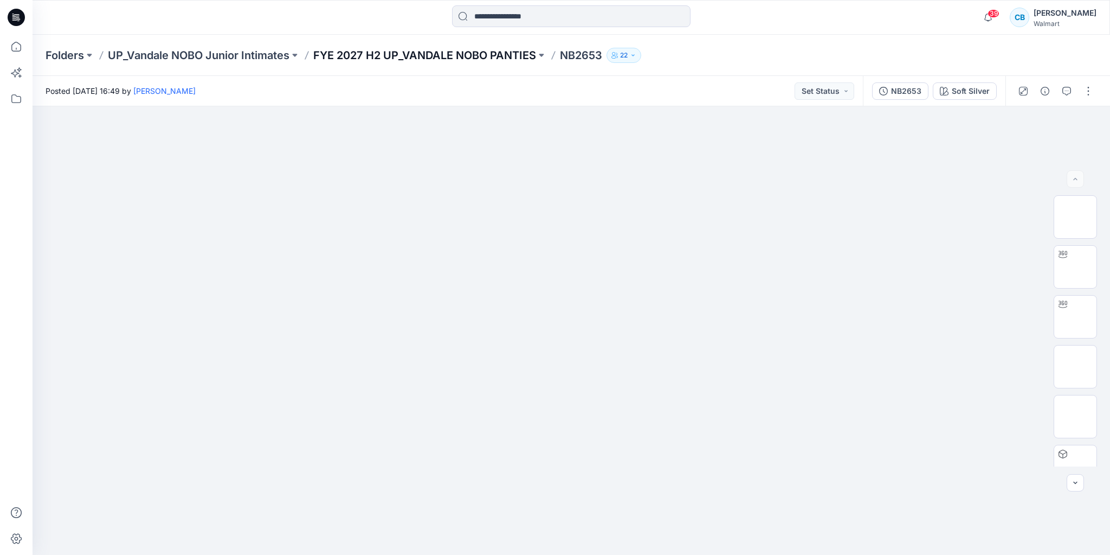
click at [395, 49] on p "FYE 2027 H2 UP_VANDALE NOBO PANTIES" at bounding box center [424, 55] width 223 height 15
